Goal: Navigation & Orientation: Understand site structure

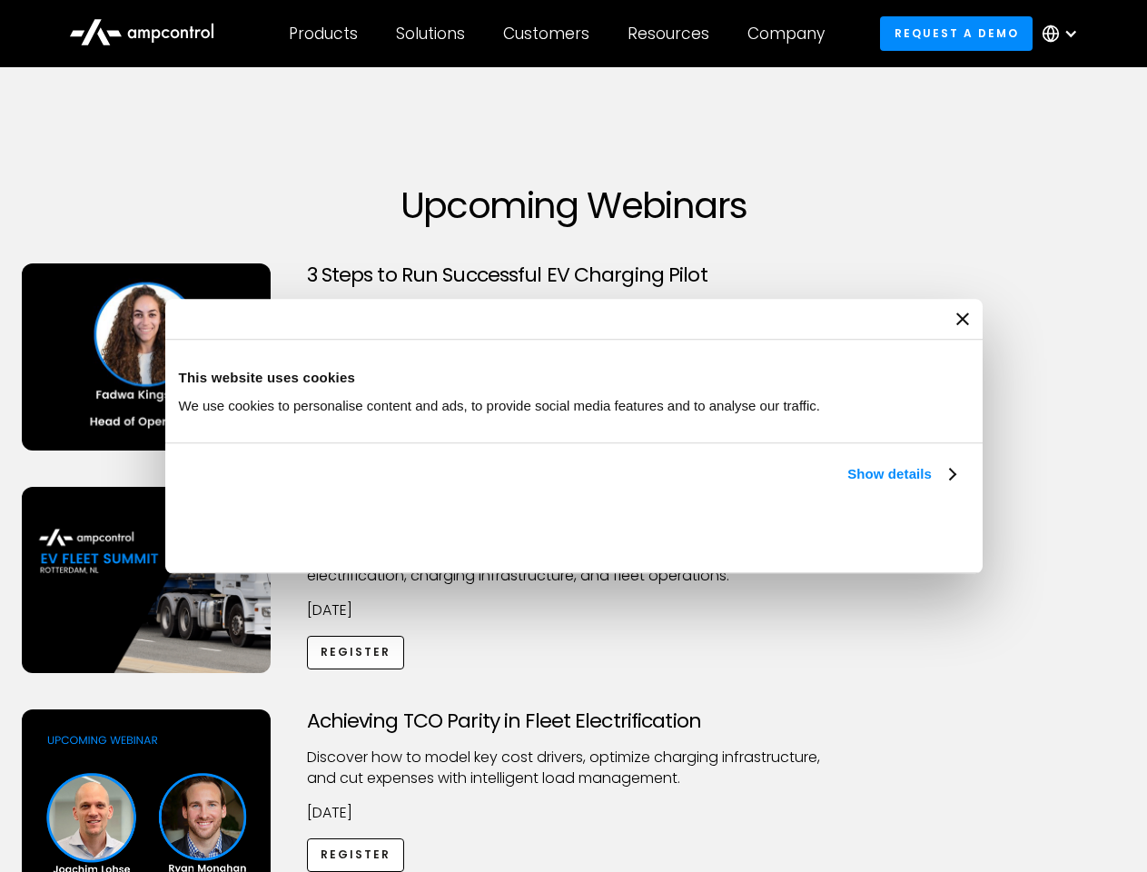
click at [848, 485] on link "Show details" at bounding box center [901, 474] width 107 height 22
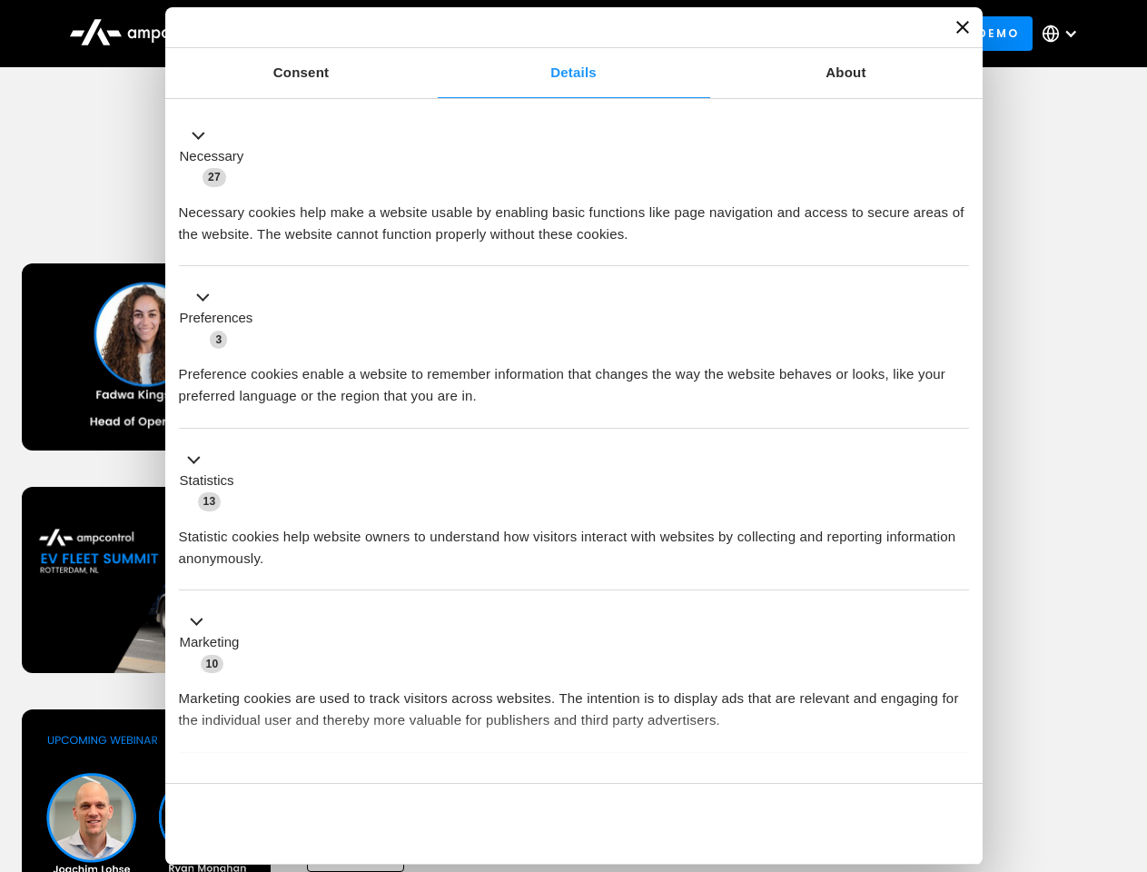
click at [957, 245] on div "Necessary cookies help make a website usable by enabling basic functions like p…" at bounding box center [574, 216] width 790 height 57
click at [1127, 732] on div "Achieving TCO Parity in Fleet Electrification Discover how to model key cost dr…" at bounding box center [574, 851] width 1141 height 285
click at [559, 34] on div "Customers" at bounding box center [546, 34] width 86 height 20
click at [322, 34] on div "Products" at bounding box center [323, 34] width 69 height 20
click at [431, 34] on div "Solutions" at bounding box center [430, 34] width 69 height 20
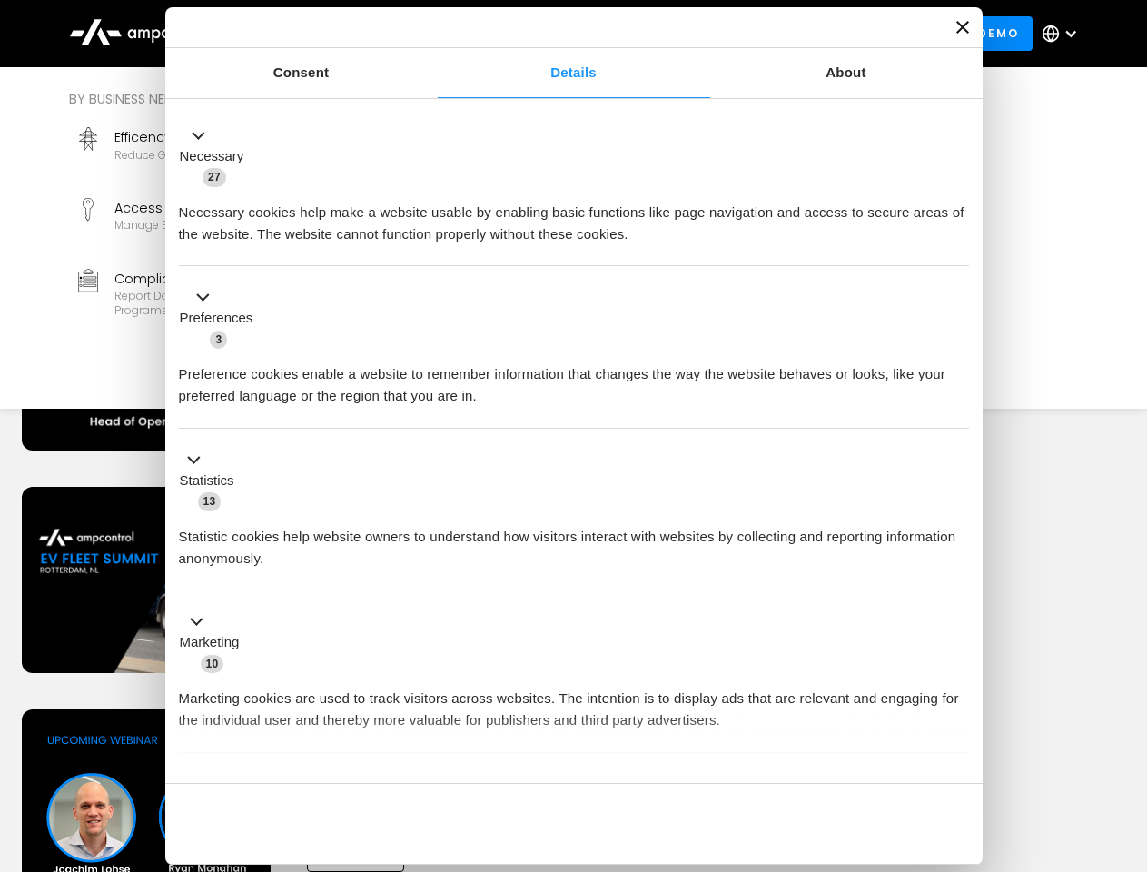
click at [550, 34] on div "Customers" at bounding box center [546, 34] width 86 height 20
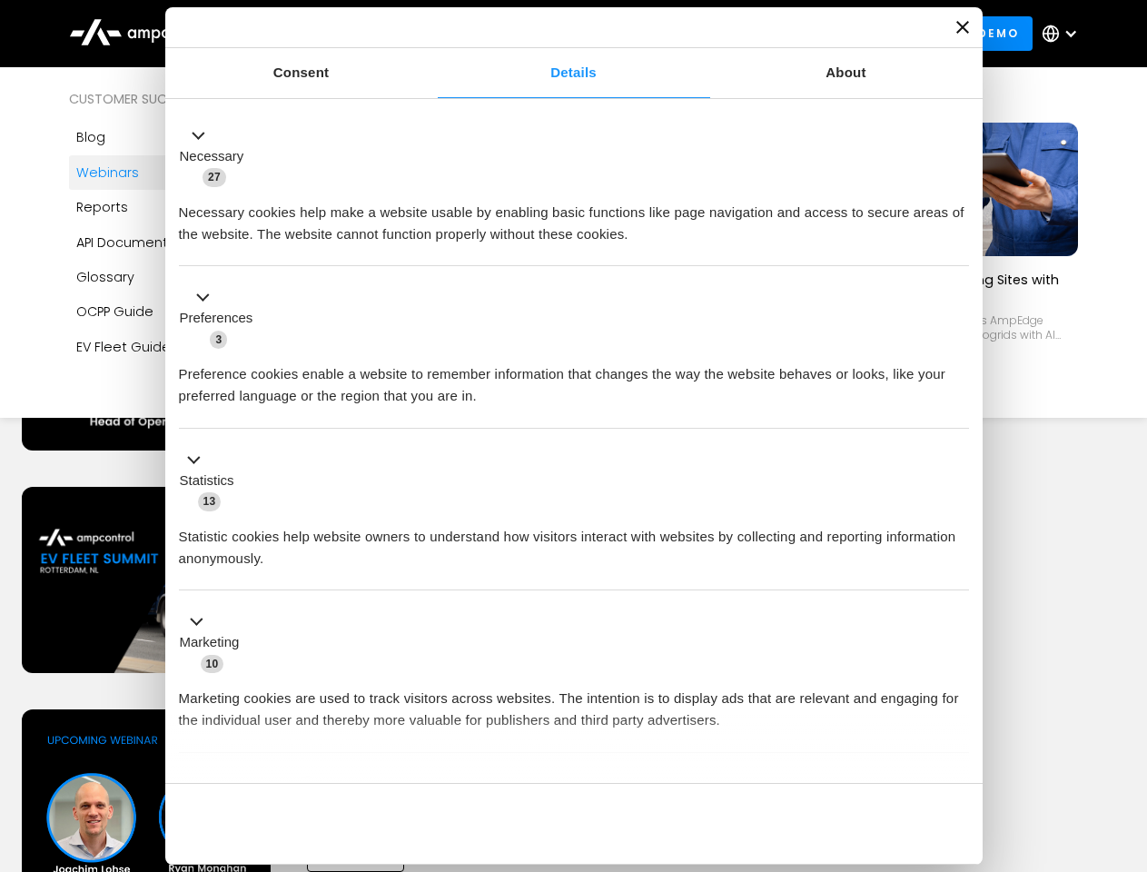
click at [672, 34] on div "Resources" at bounding box center [669, 34] width 82 height 20
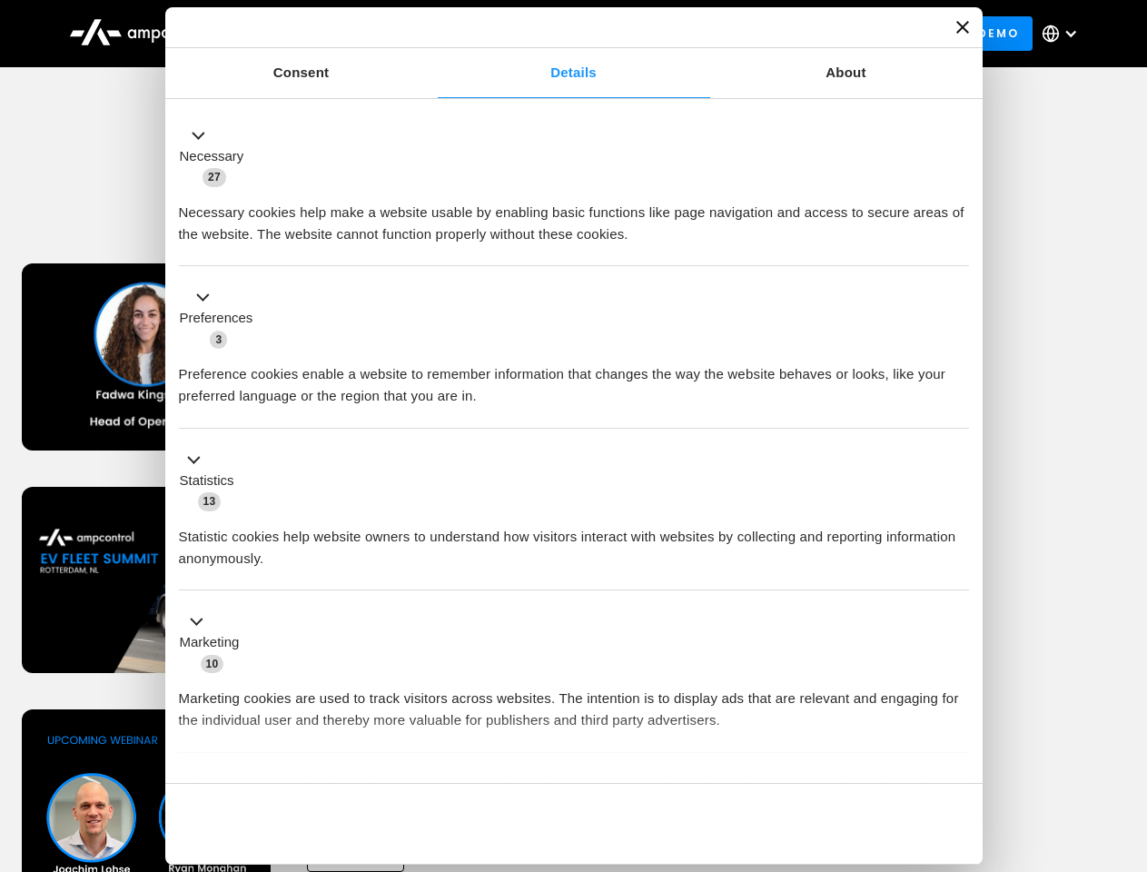
click at [792, 34] on div "Company" at bounding box center [786, 34] width 77 height 20
click at [1065, 34] on div at bounding box center [1071, 33] width 15 height 15
